Goal: Navigation & Orientation: Go to known website

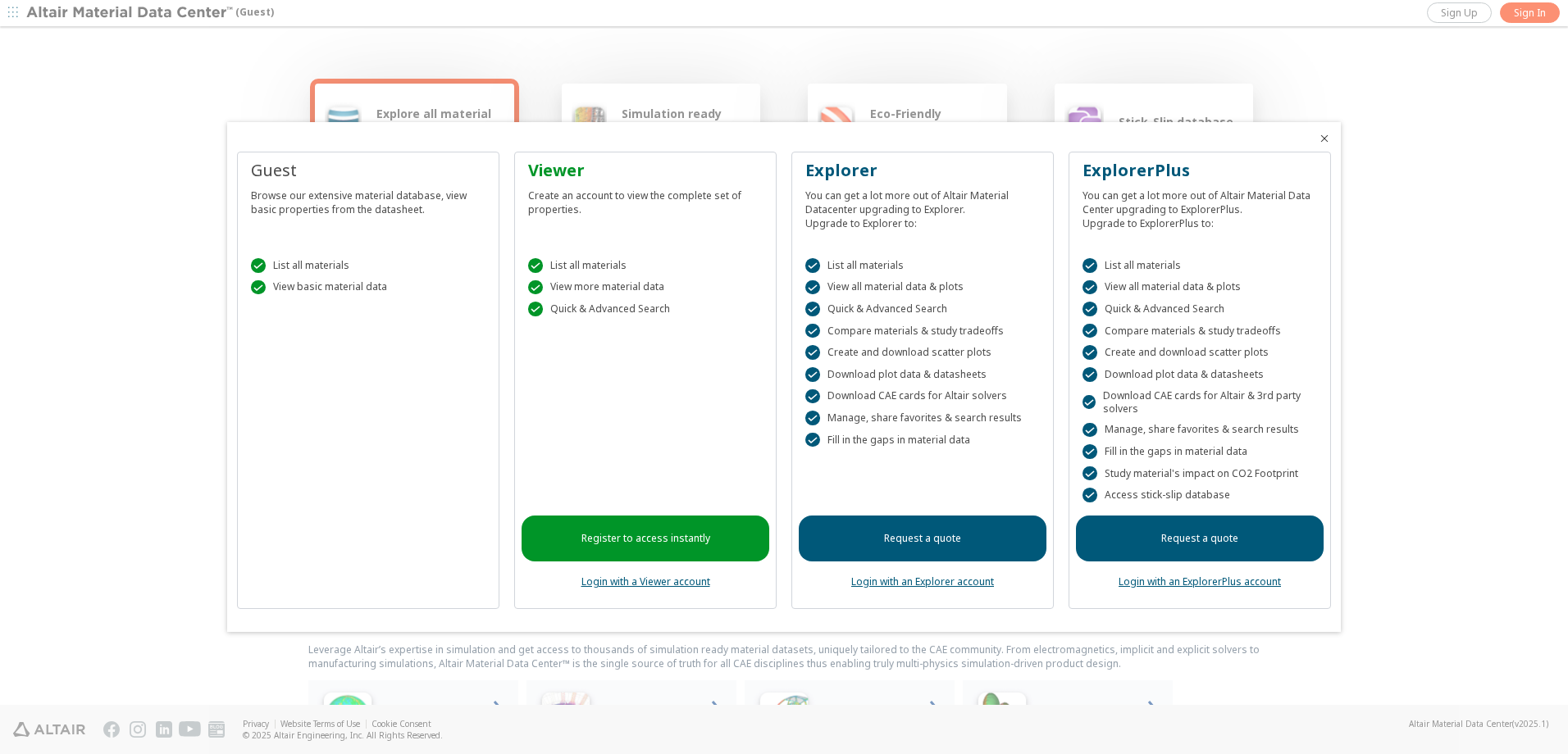
click at [1324, 134] on icon "Close" at bounding box center [1324, 138] width 13 height 13
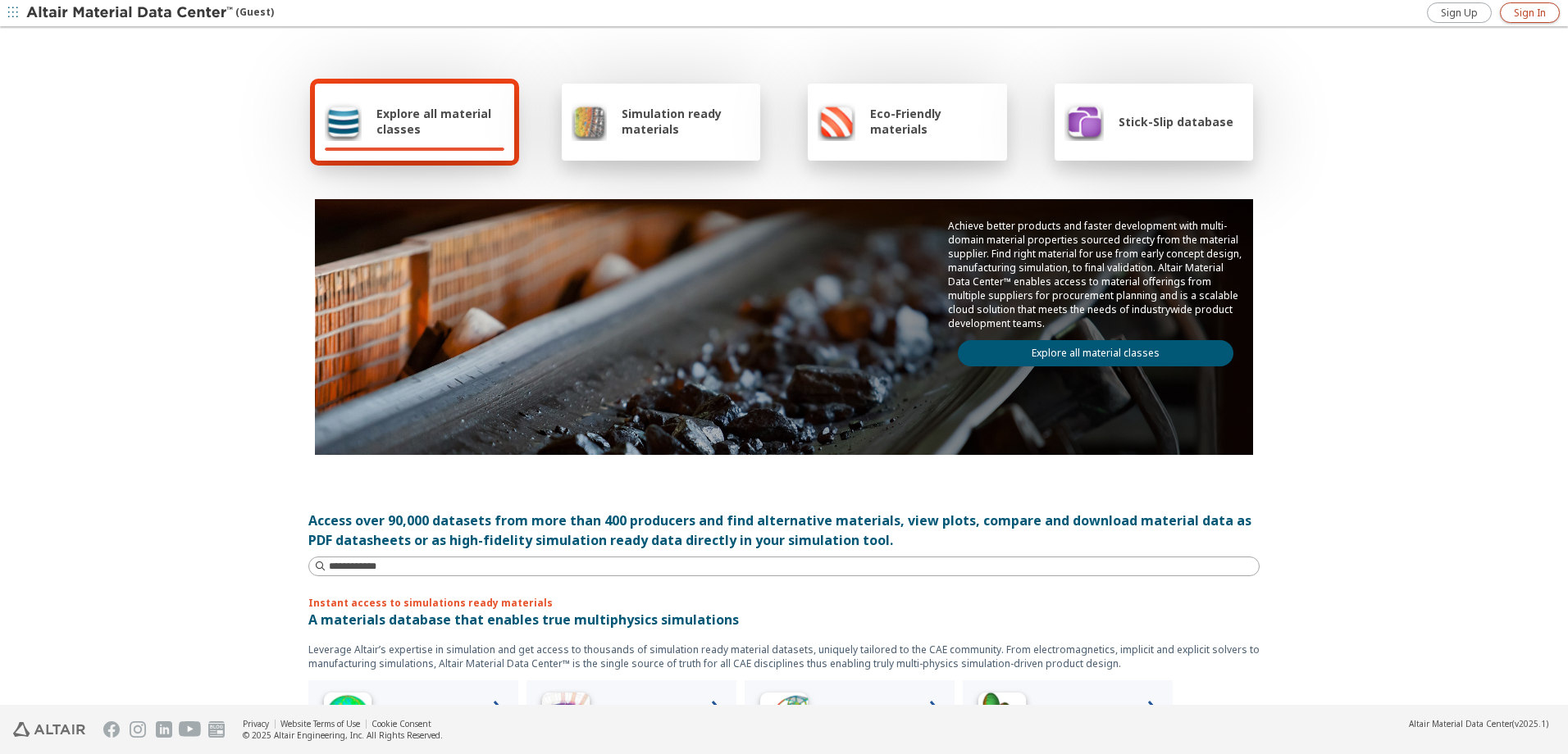
click at [1527, 18] on span "Sign In" at bounding box center [1530, 13] width 32 height 13
click at [1536, 16] on span "Sign In" at bounding box center [1530, 13] width 32 height 13
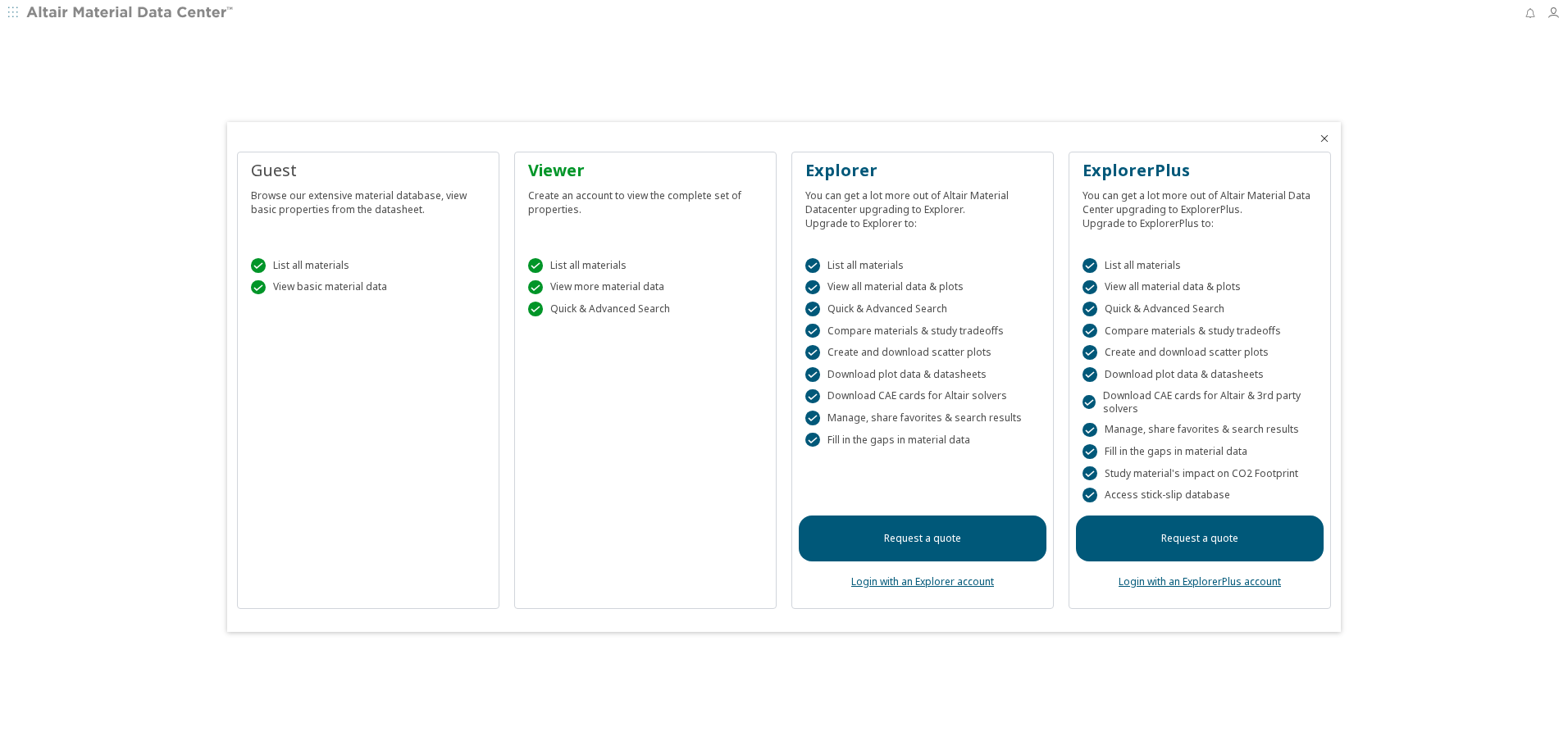
click at [1327, 140] on icon "Close" at bounding box center [1324, 138] width 13 height 13
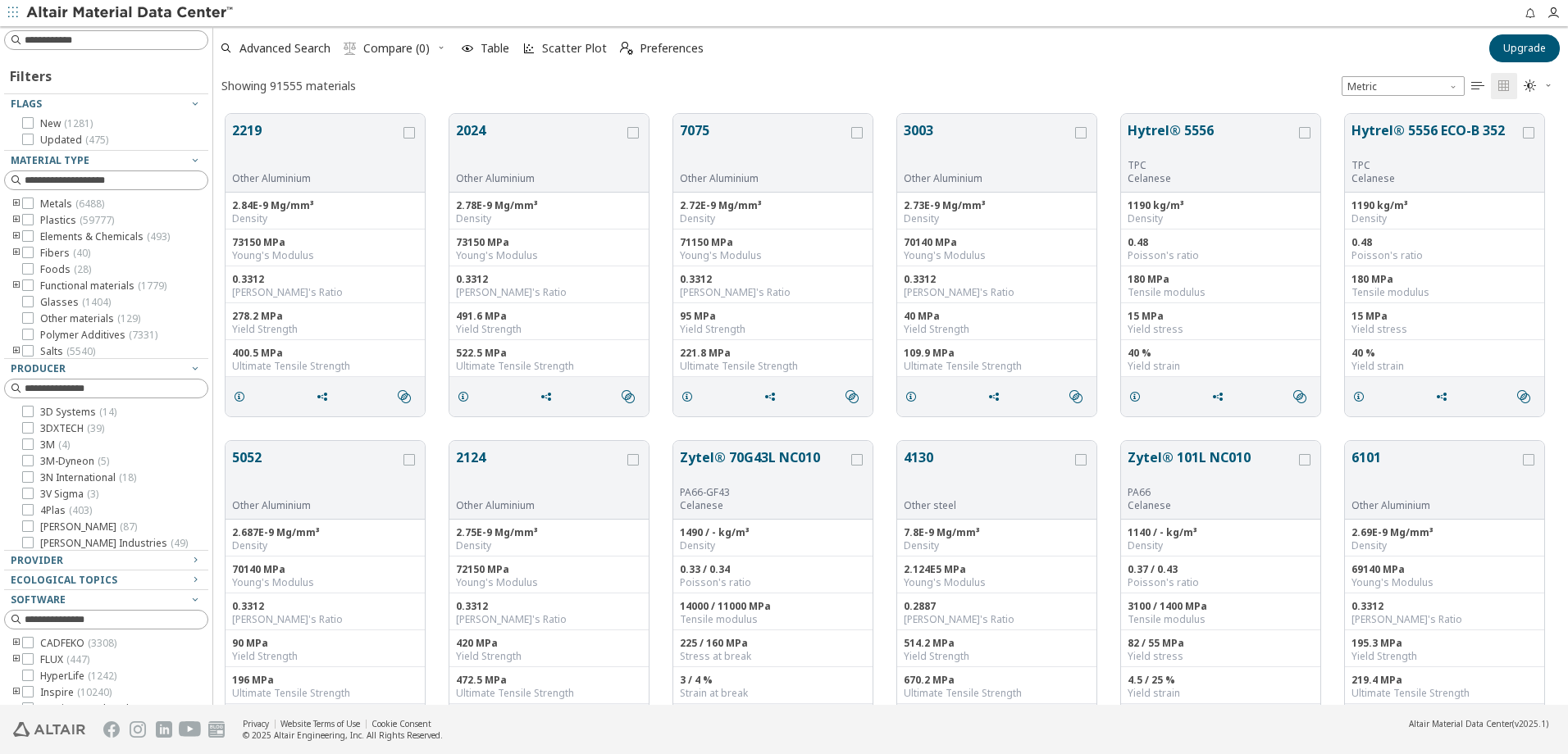
scroll to position [591, 1342]
